Goal: Task Accomplishment & Management: Manage account settings

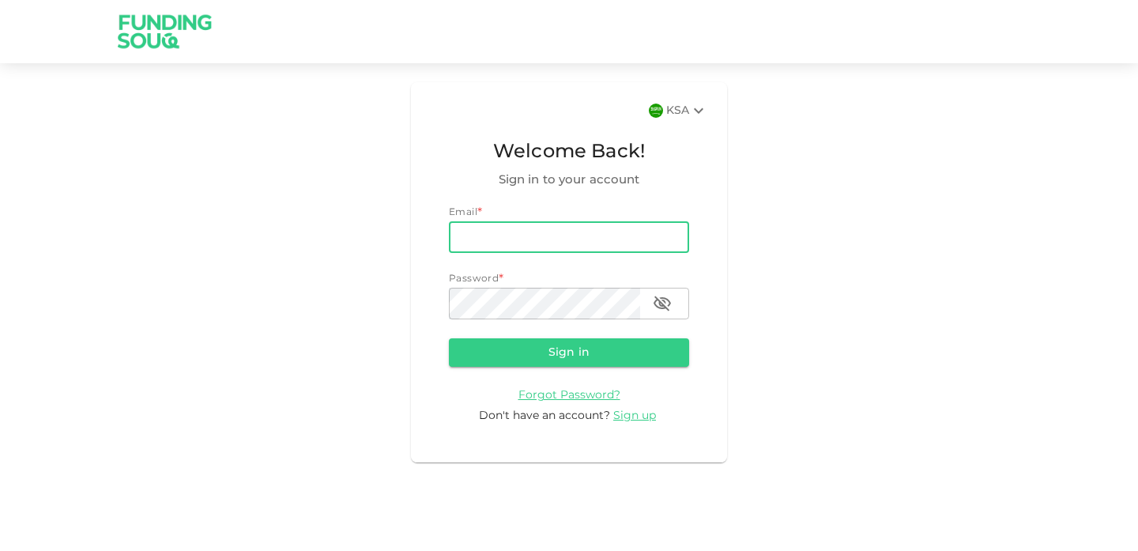
click at [512, 238] on input "email" at bounding box center [569, 237] width 240 height 32
type input "raedalnimer@gmail.com"
click at [568, 349] on button "Sign in" at bounding box center [569, 352] width 240 height 28
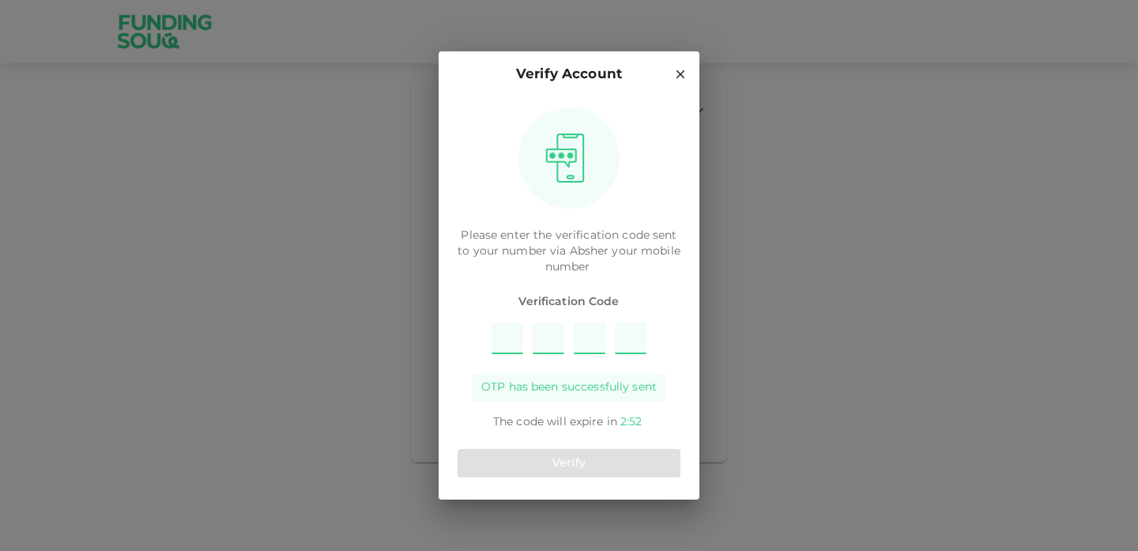
type input "2"
type input "9"
type input "7"
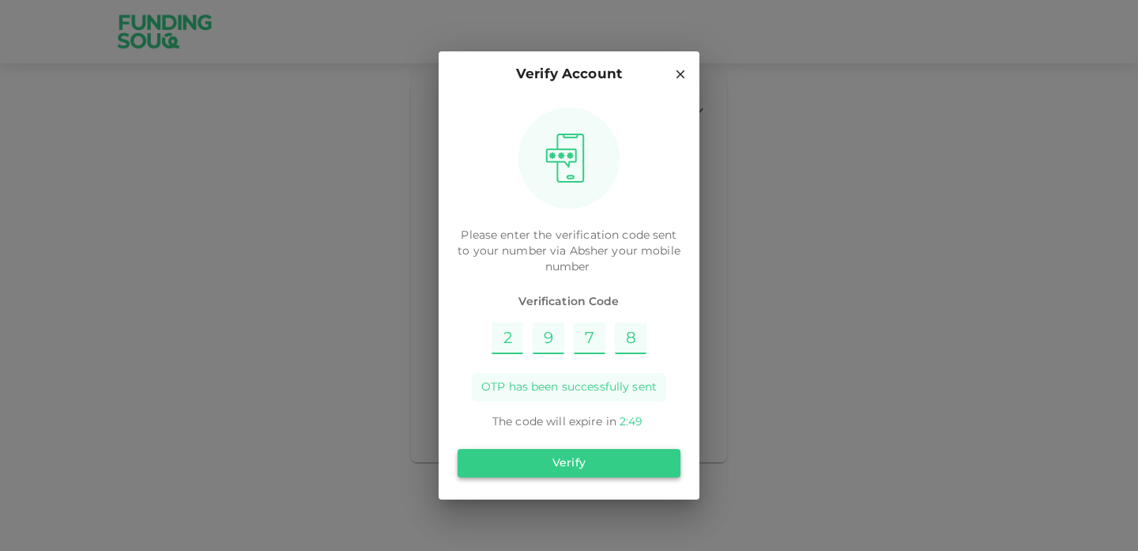
type input "8"
click at [569, 469] on button "Verify" at bounding box center [569, 463] width 223 height 28
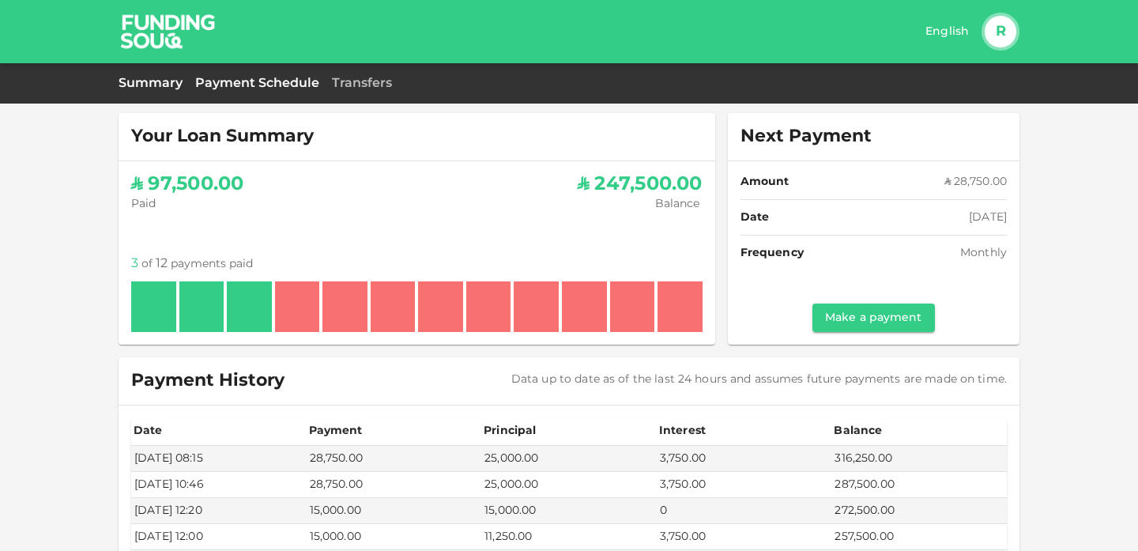
click at [269, 78] on link "Payment Schedule" at bounding box center [257, 83] width 124 height 15
